Goal: Check status: Check status

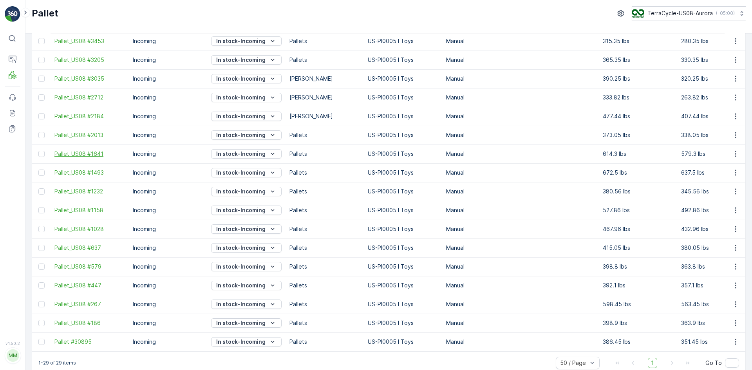
scroll to position [260, 0]
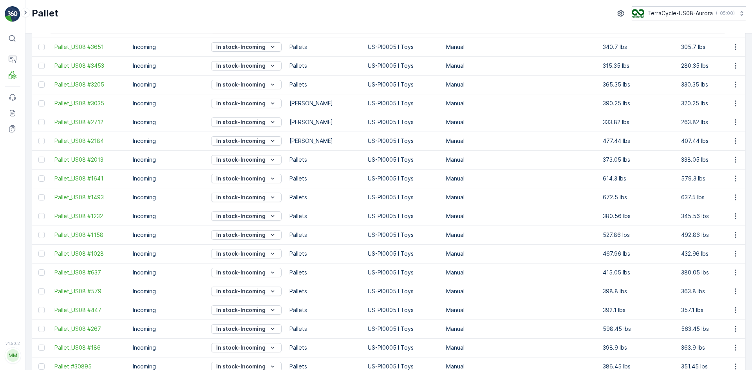
drag, startPoint x: 100, startPoint y: 140, endPoint x: 542, endPoint y: 152, distance: 442.2
click at [542, 152] on td at bounding box center [559, 159] width 78 height 19
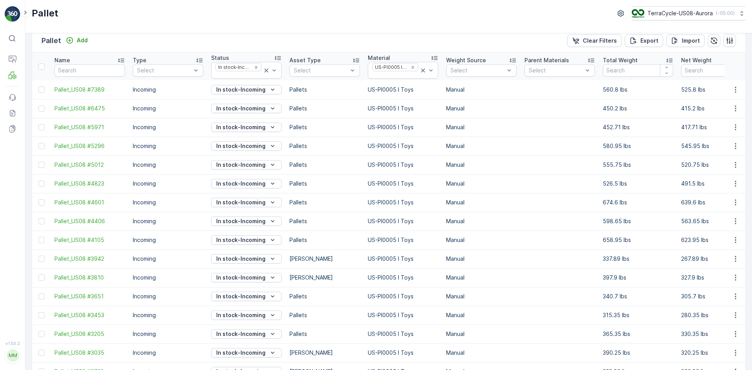
scroll to position [0, 0]
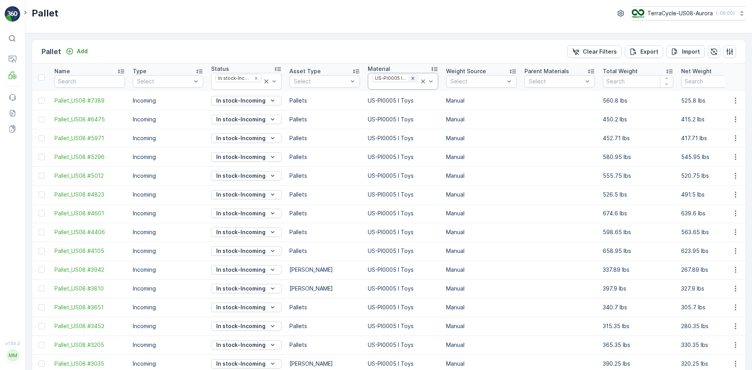
click at [413, 78] on icon "Remove US-PI0005 I Toys" at bounding box center [412, 78] width 5 height 5
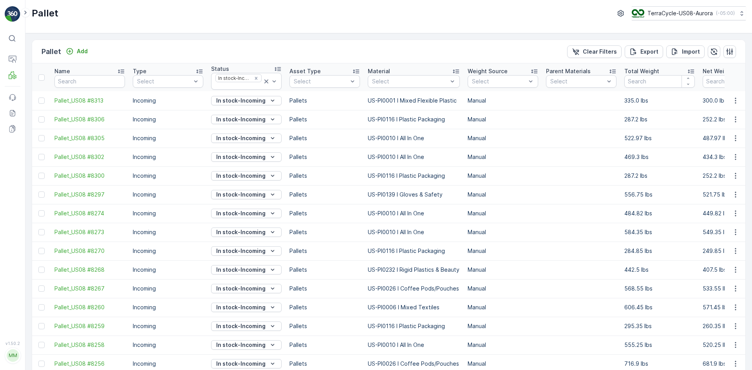
click at [376, 128] on td "US-PI0116 I Plastic Packaging" at bounding box center [414, 119] width 100 height 19
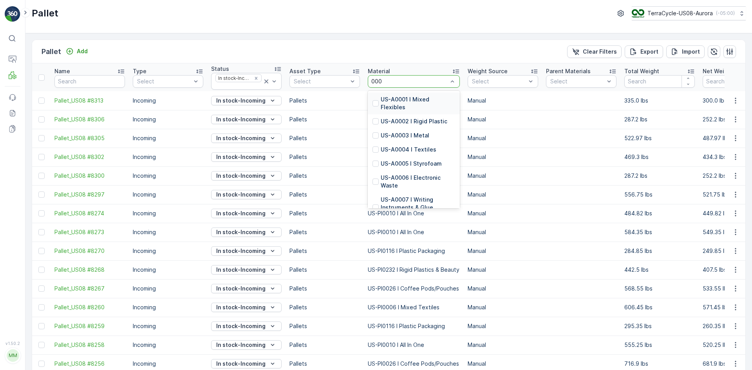
type input "0007"
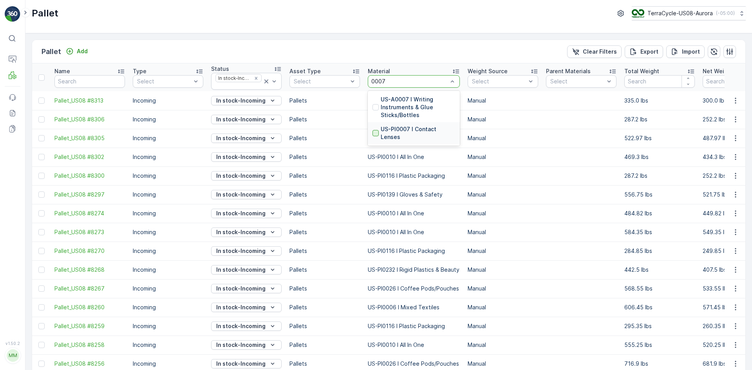
click at [375, 131] on div at bounding box center [375, 133] width 6 height 6
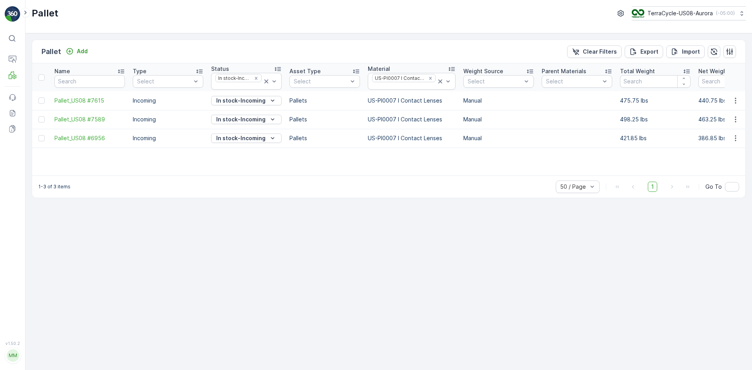
drag, startPoint x: 345, startPoint y: 177, endPoint x: 360, endPoint y: 175, distance: 15.0
click at [360, 175] on div "1-3 of 3 items 50 / Page 1 Go To" at bounding box center [388, 186] width 713 height 22
click at [429, 78] on icon "Remove US-PI0007 I Contact Lenses" at bounding box center [430, 78] width 5 height 5
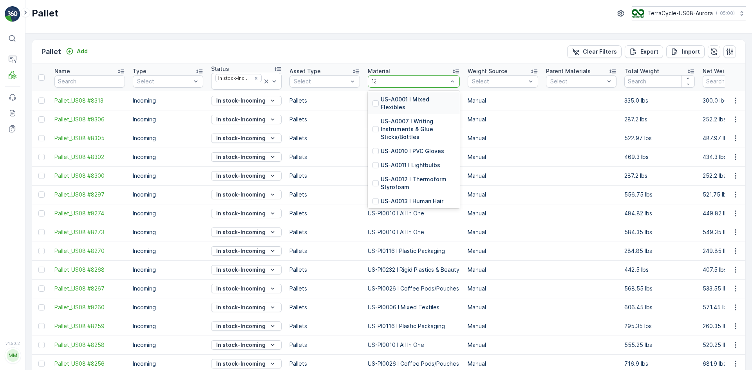
type input "130"
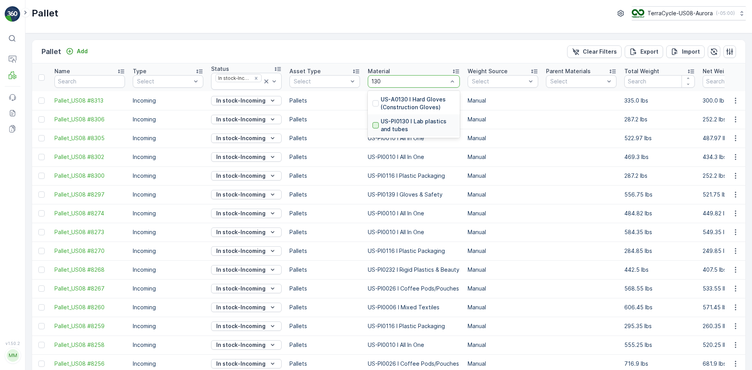
click at [375, 123] on div at bounding box center [375, 125] width 6 height 6
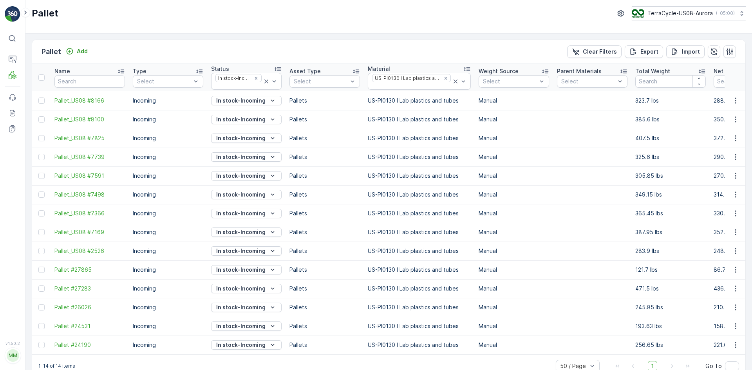
scroll to position [18, 0]
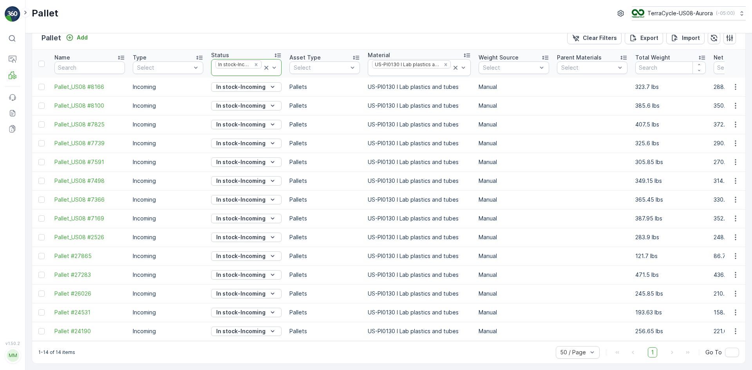
click at [265, 64] on icon at bounding box center [266, 68] width 8 height 8
click at [453, 64] on icon at bounding box center [455, 68] width 8 height 8
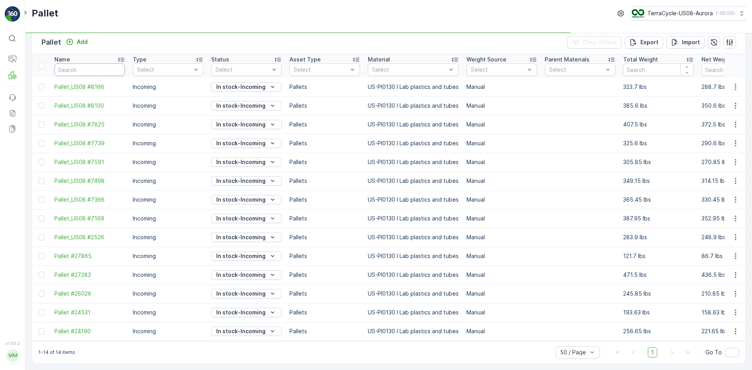
scroll to position [13, 0]
click at [76, 66] on input "text" at bounding box center [89, 69] width 70 height 13
paste input "SC7674"
type input "SC7674"
